Goal: Entertainment & Leisure: Consume media (video, audio)

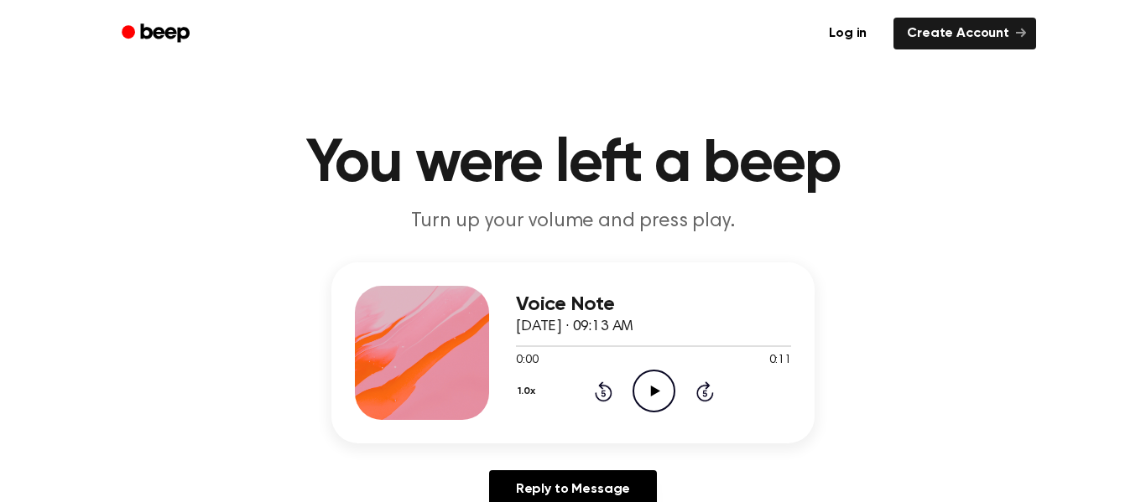
click at [660, 395] on icon "Play Audio" at bounding box center [654, 391] width 43 height 43
click at [654, 399] on icon "Play Audio" at bounding box center [654, 391] width 43 height 43
click at [659, 393] on icon "Play Audio" at bounding box center [654, 391] width 43 height 43
click at [657, 393] on icon "Play Audio" at bounding box center [654, 391] width 43 height 43
click at [662, 398] on icon "Play Audio" at bounding box center [654, 391] width 43 height 43
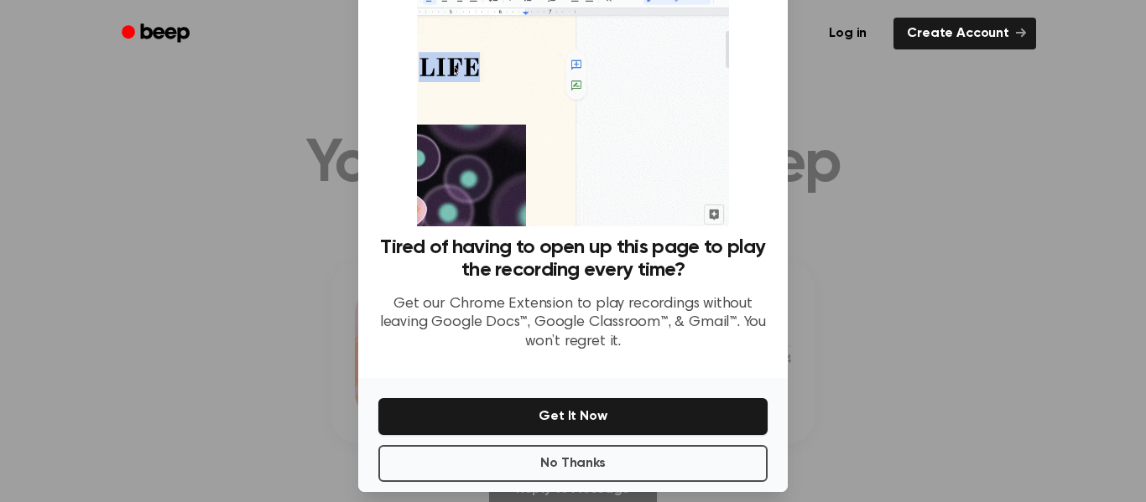
scroll to position [108, 0]
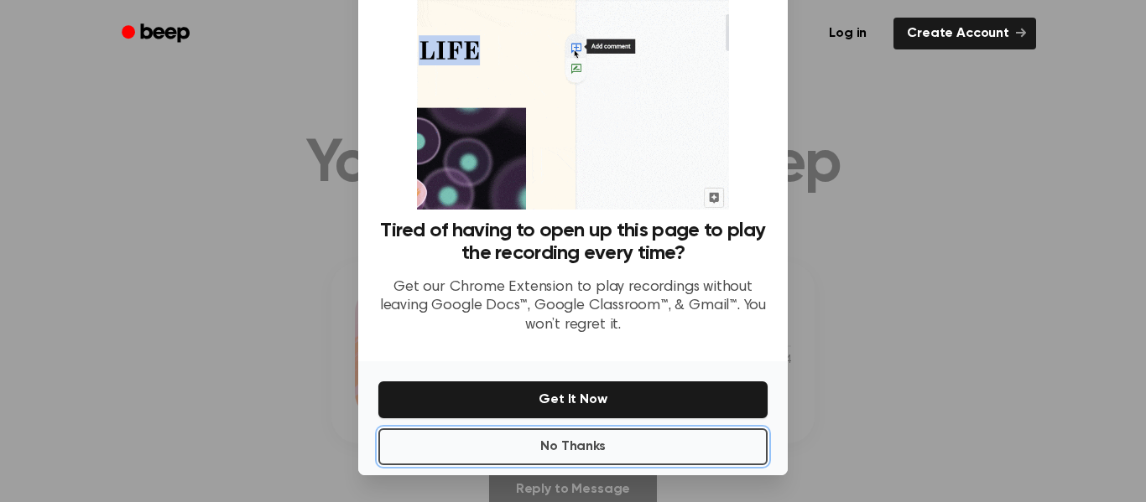
click at [432, 437] on button "No Thanks" at bounding box center [572, 447] width 389 height 37
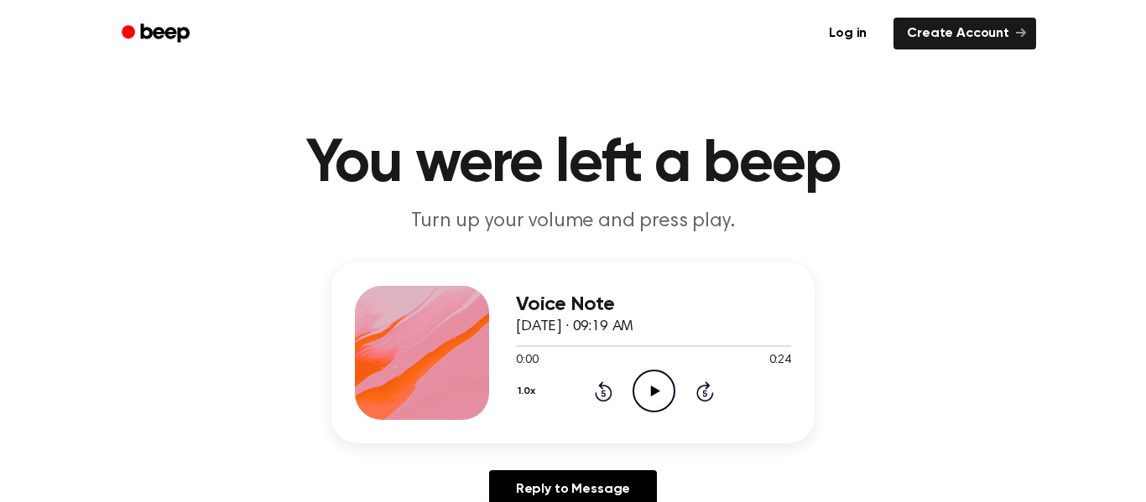
click at [664, 388] on icon "Play Audio" at bounding box center [654, 391] width 43 height 43
click at [651, 389] on icon at bounding box center [654, 391] width 9 height 11
click at [655, 389] on icon "Play Audio" at bounding box center [654, 391] width 43 height 43
click at [655, 398] on icon "Play Audio" at bounding box center [654, 391] width 43 height 43
click at [649, 392] on icon "Play Audio" at bounding box center [654, 391] width 43 height 43
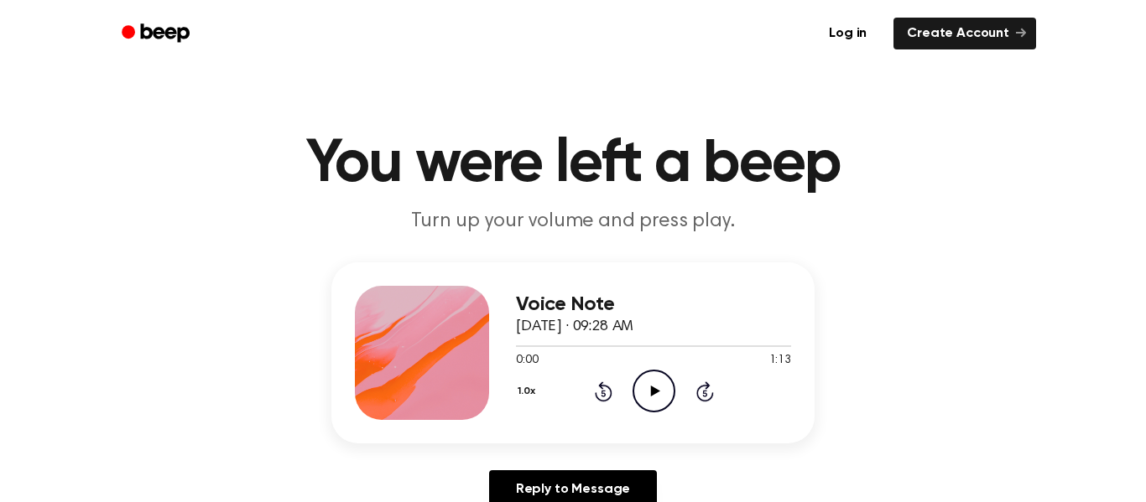
click at [640, 396] on icon "Play Audio" at bounding box center [654, 391] width 43 height 43
click at [656, 396] on icon "Play Audio" at bounding box center [654, 391] width 43 height 43
click at [658, 398] on icon "Play Audio" at bounding box center [654, 391] width 43 height 43
click at [653, 389] on icon at bounding box center [654, 391] width 9 height 11
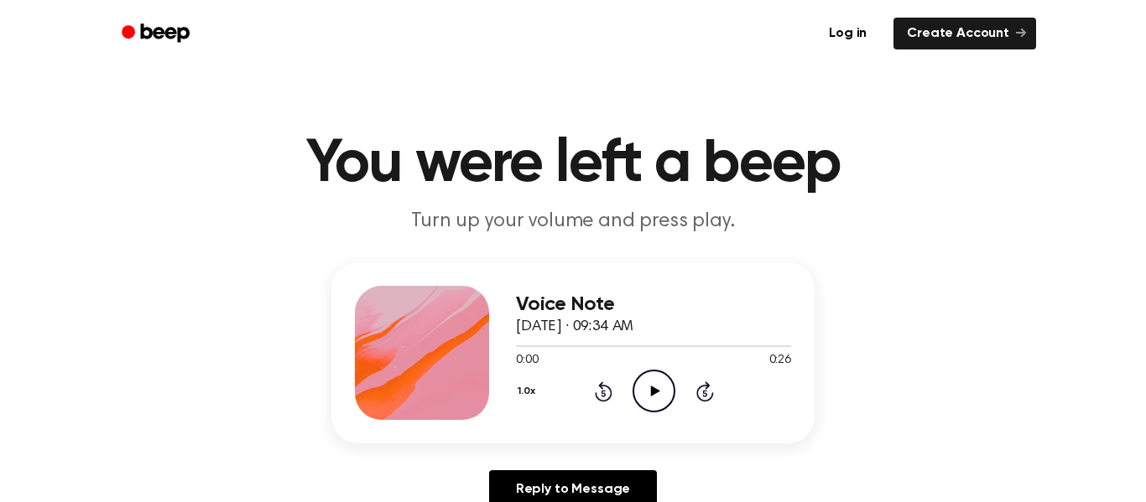
click at [638, 396] on icon "Play Audio" at bounding box center [654, 391] width 43 height 43
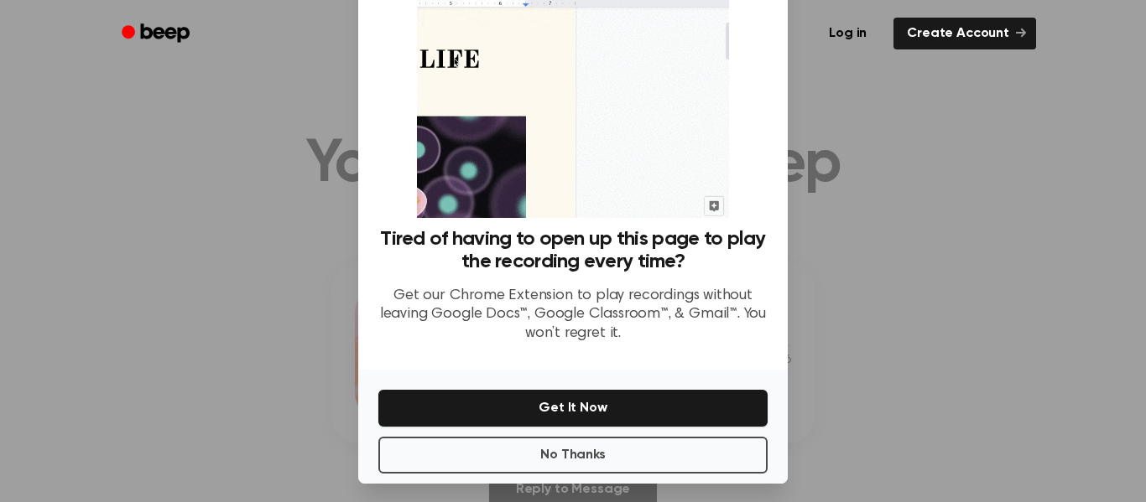
scroll to position [108, 0]
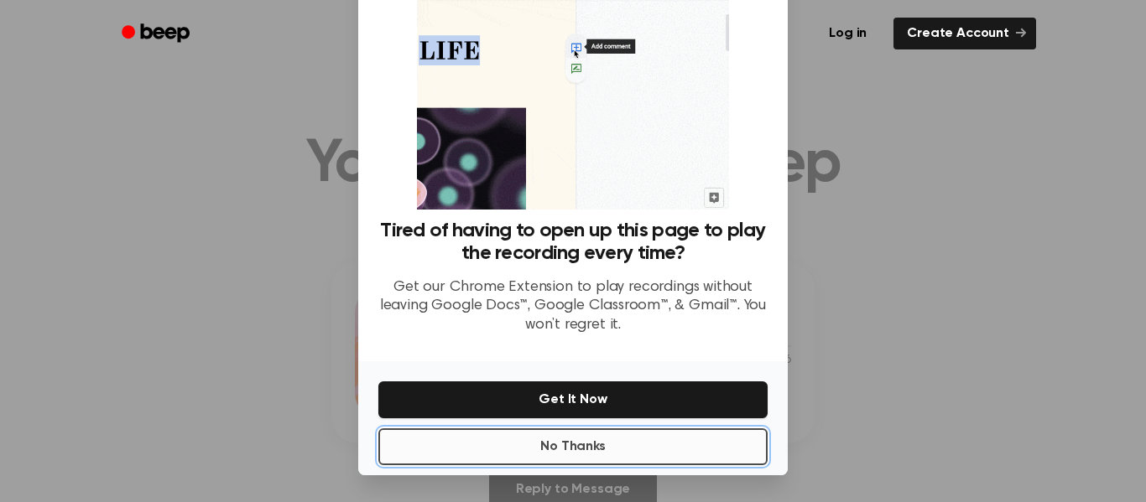
click at [636, 438] on button "No Thanks" at bounding box center [572, 447] width 389 height 37
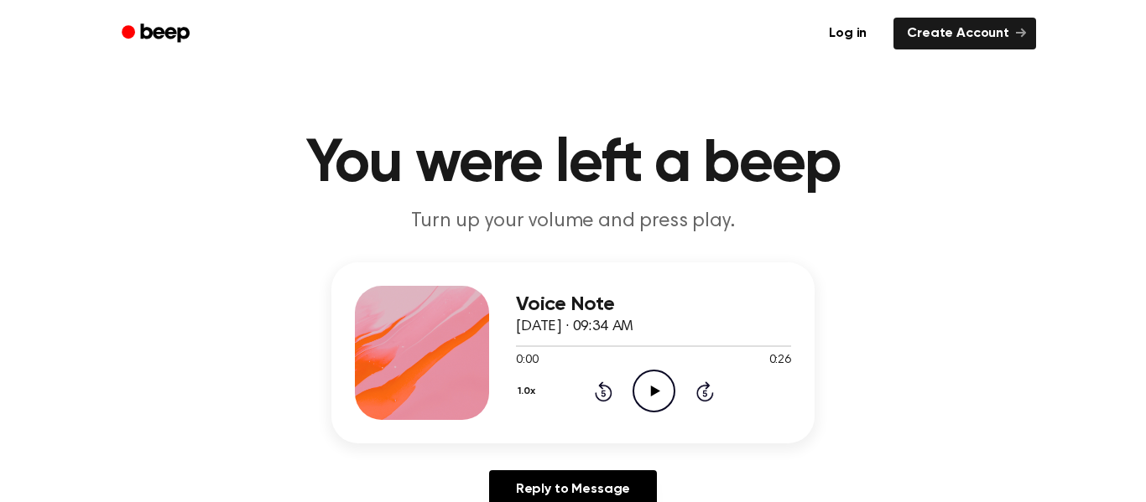
click at [650, 386] on icon "Play Audio" at bounding box center [654, 391] width 43 height 43
click at [652, 390] on icon at bounding box center [654, 391] width 9 height 11
click at [666, 391] on icon "Play Audio" at bounding box center [654, 391] width 43 height 43
